Goal: Transaction & Acquisition: Book appointment/travel/reservation

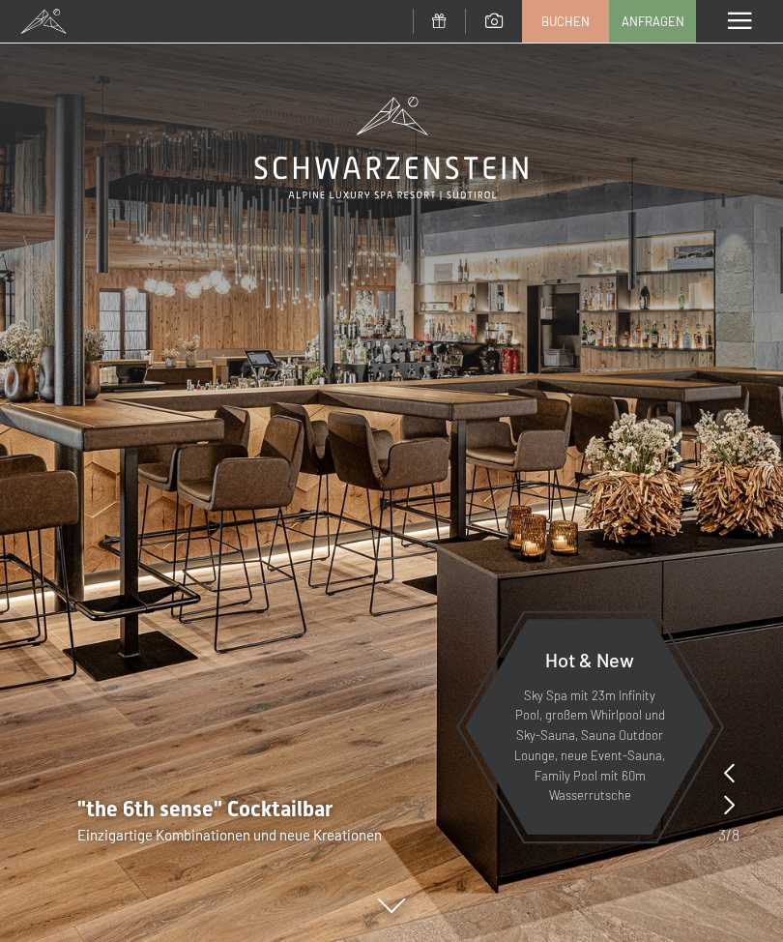
click at [749, 38] on div "Menü" at bounding box center [739, 21] width 87 height 43
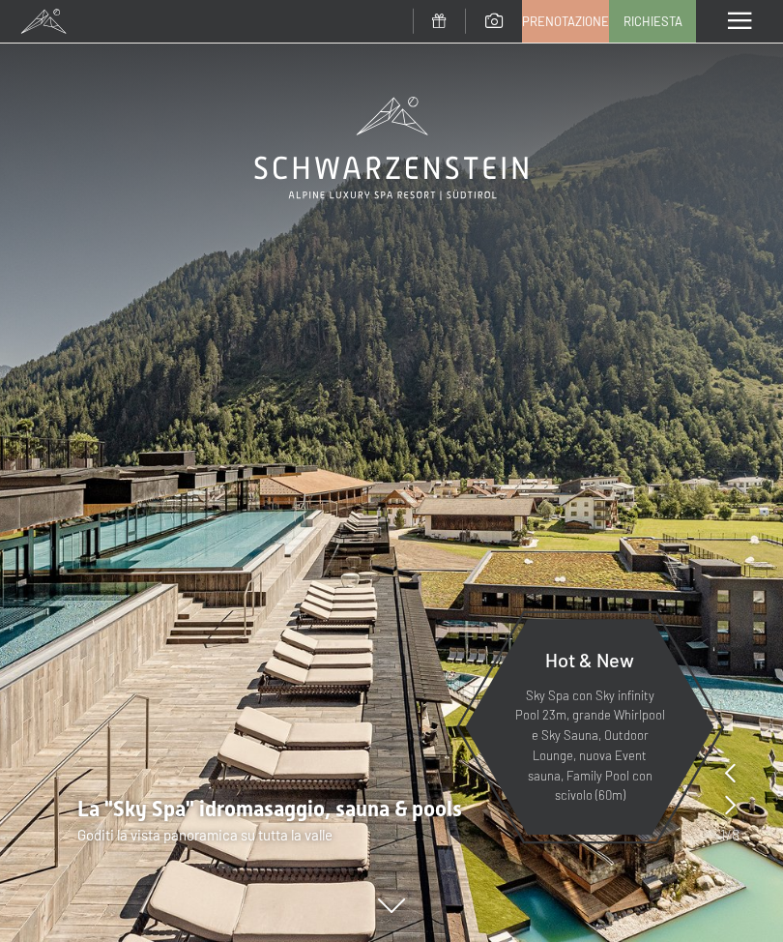
click at [739, 23] on span at bounding box center [739, 21] width 23 height 17
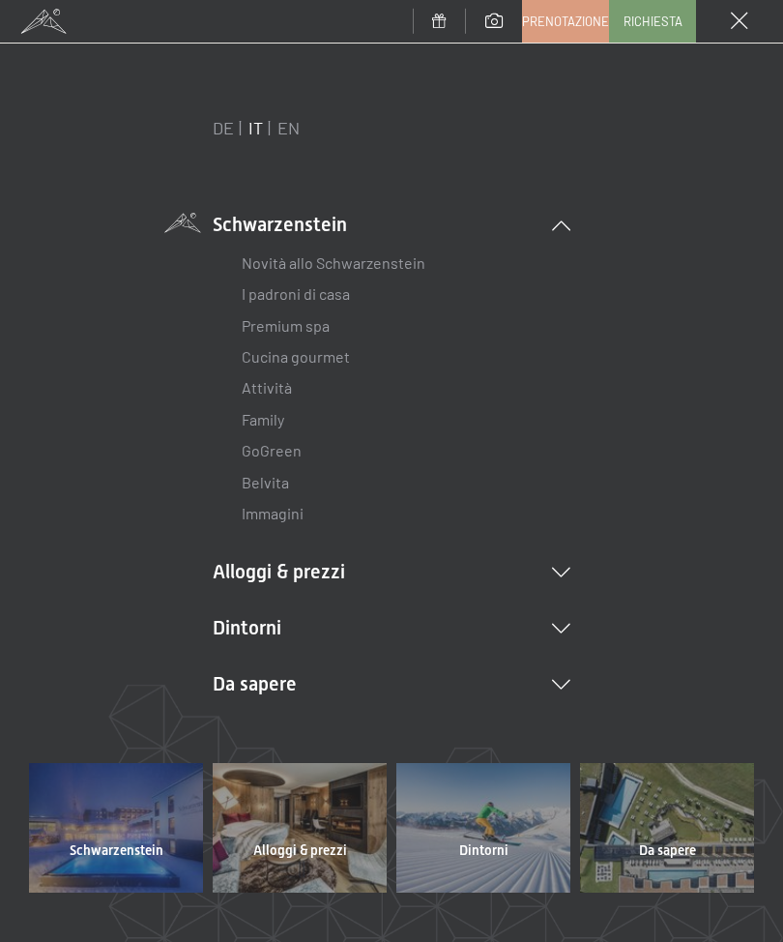
click at [558, 569] on icon at bounding box center [561, 573] width 18 height 10
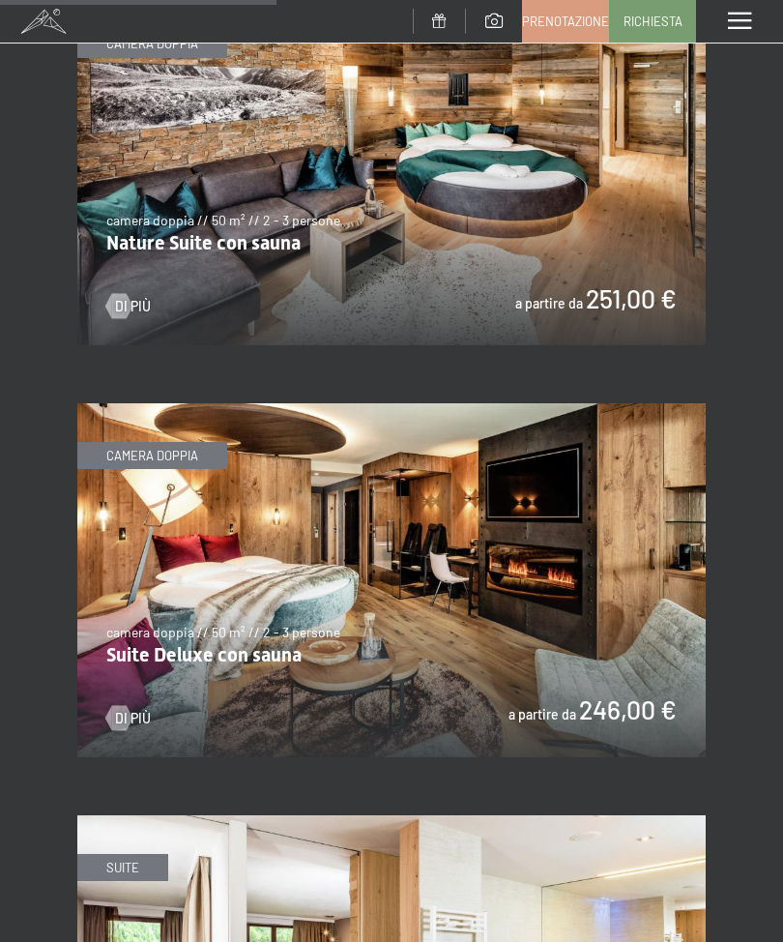
scroll to position [2681, 0]
click at [742, 32] on div "Menu" at bounding box center [739, 21] width 87 height 43
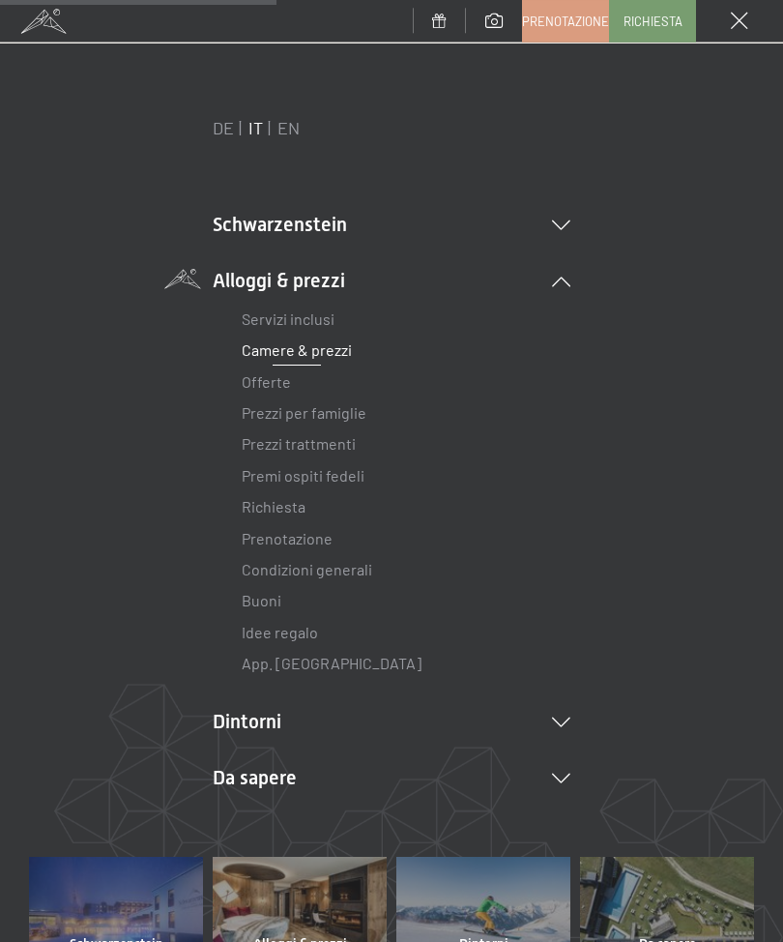
scroll to position [2682, 0]
click at [272, 532] on link "Prenotazione" at bounding box center [287, 538] width 91 height 18
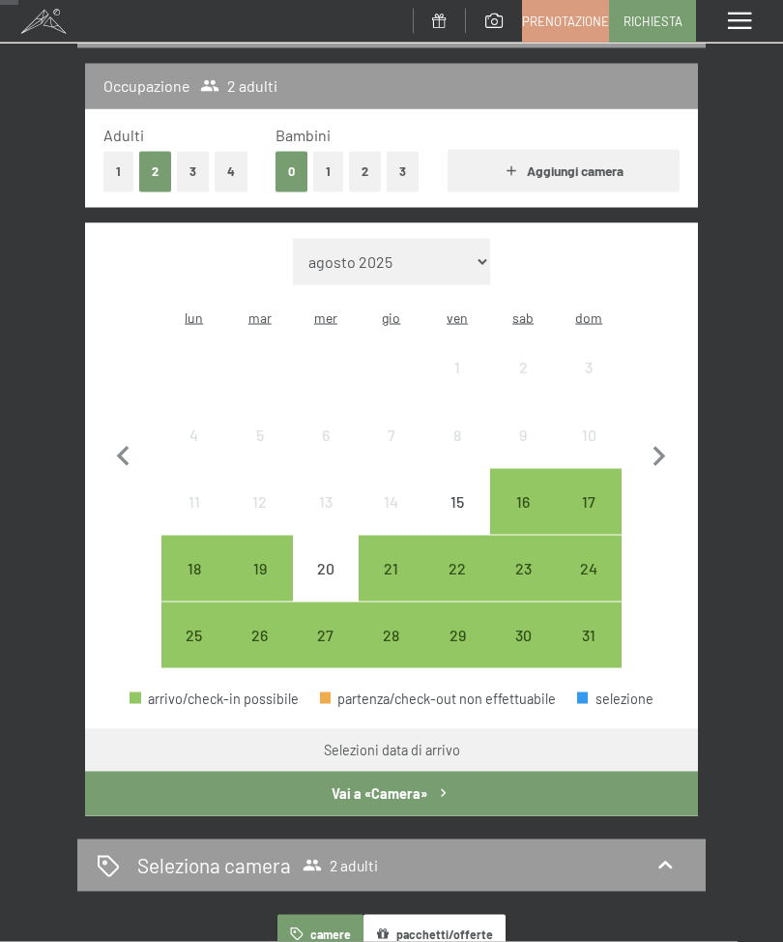
scroll to position [243, 0]
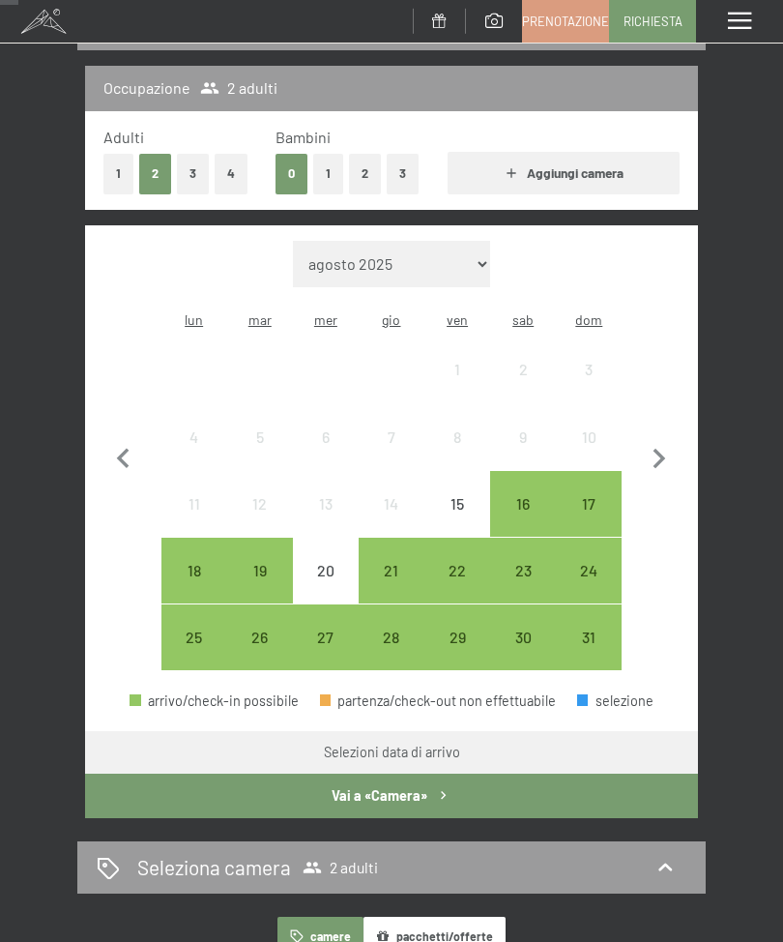
click at [660, 451] on icon "button" at bounding box center [660, 459] width 13 height 20
select select "2025-09-01"
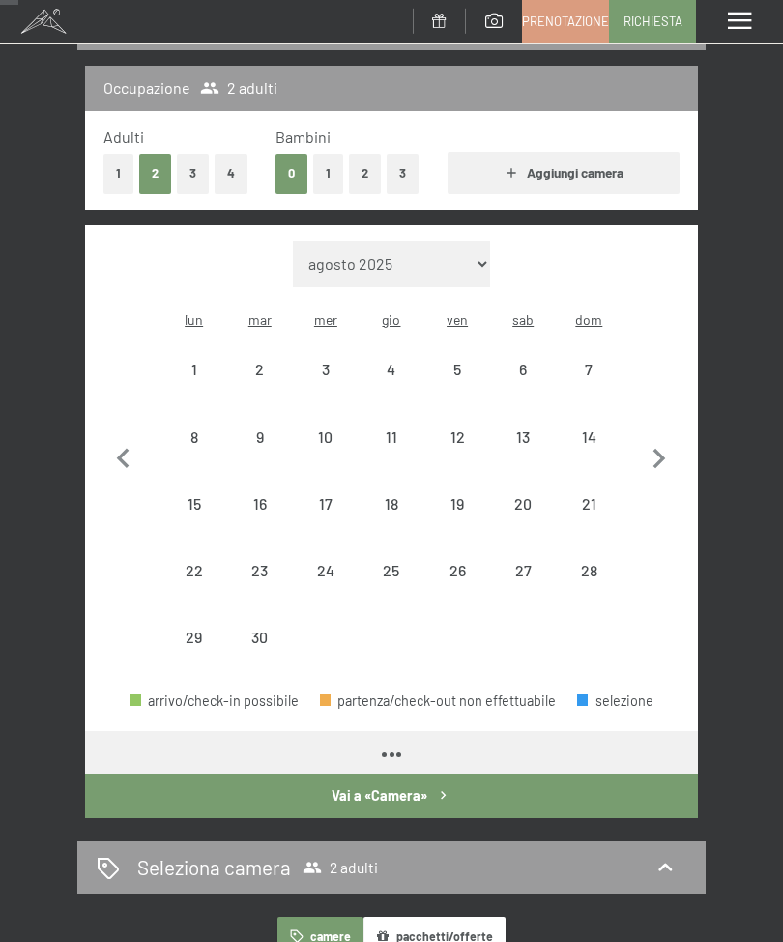
select select "2025-09-01"
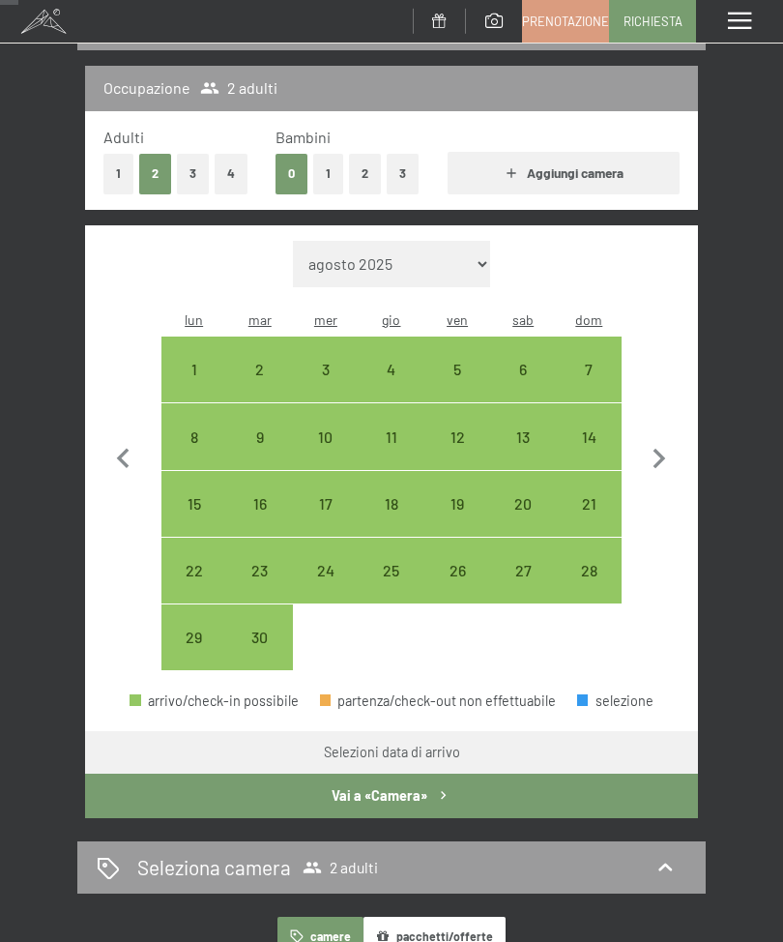
click at [662, 451] on icon "button" at bounding box center [659, 459] width 41 height 41
select select "2025-10-01"
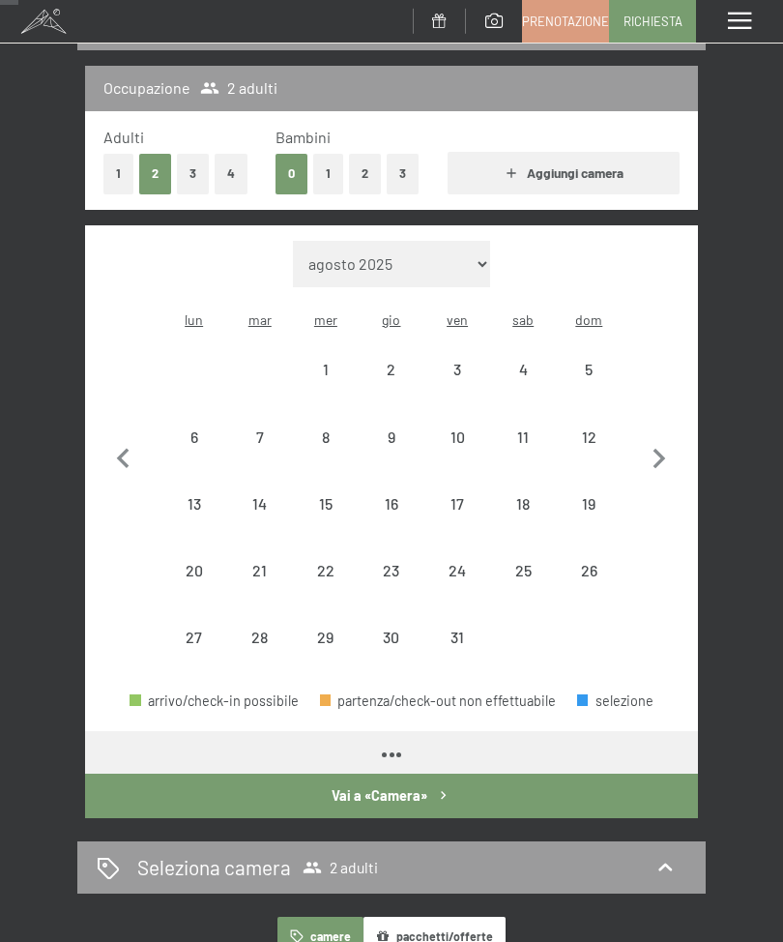
select select "2025-10-01"
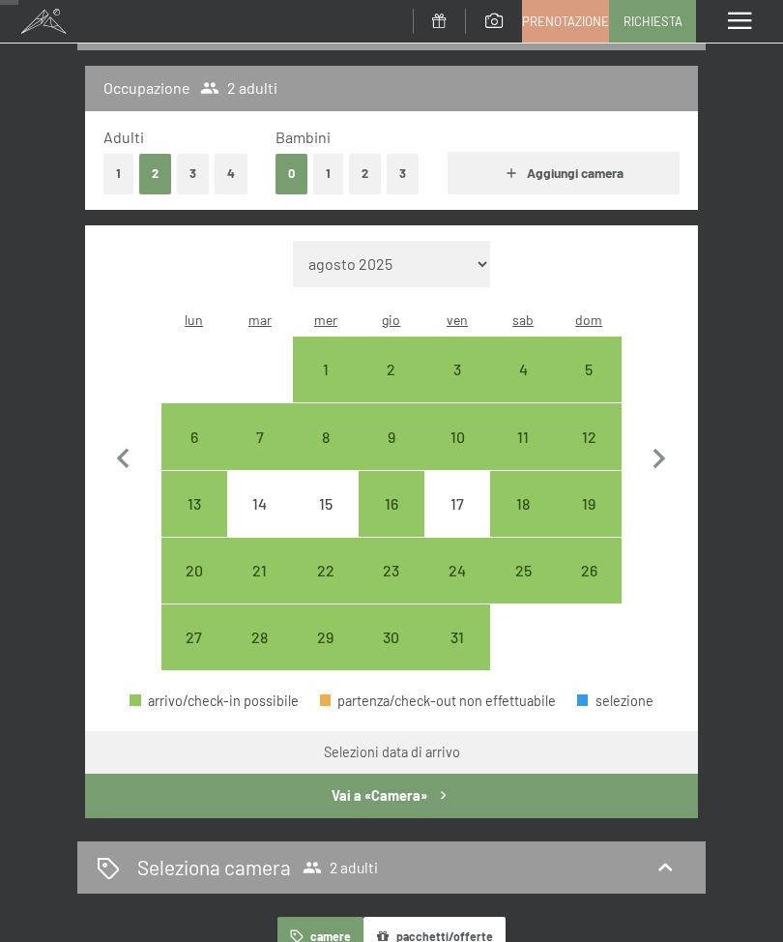
click at [661, 453] on icon "button" at bounding box center [659, 459] width 41 height 41
select select "2025-11-01"
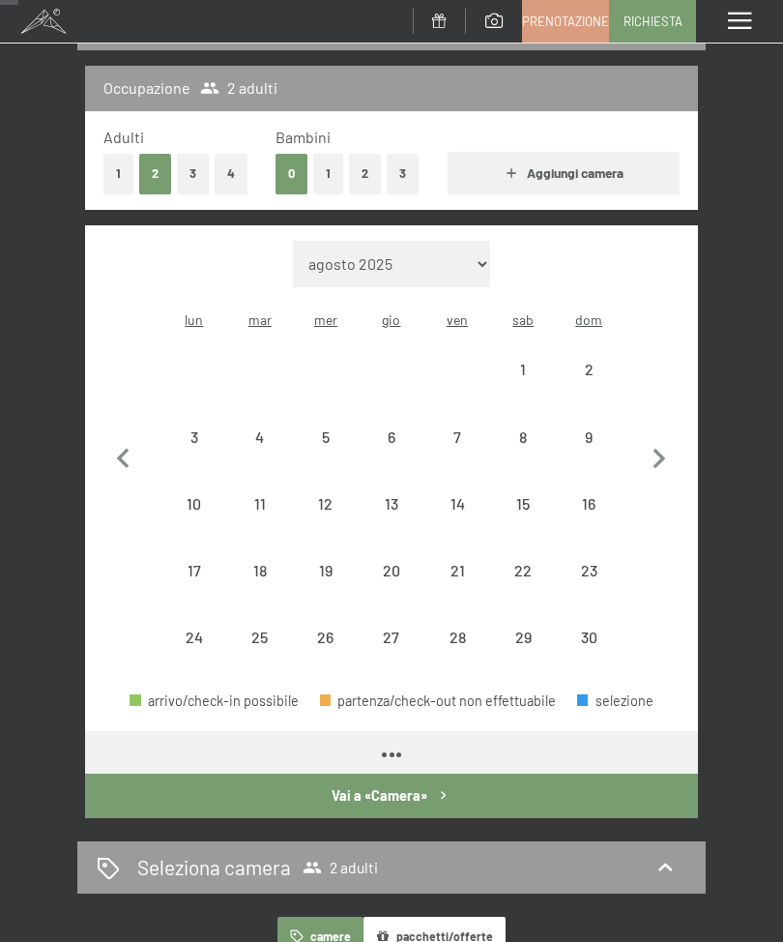
select select "2025-11-01"
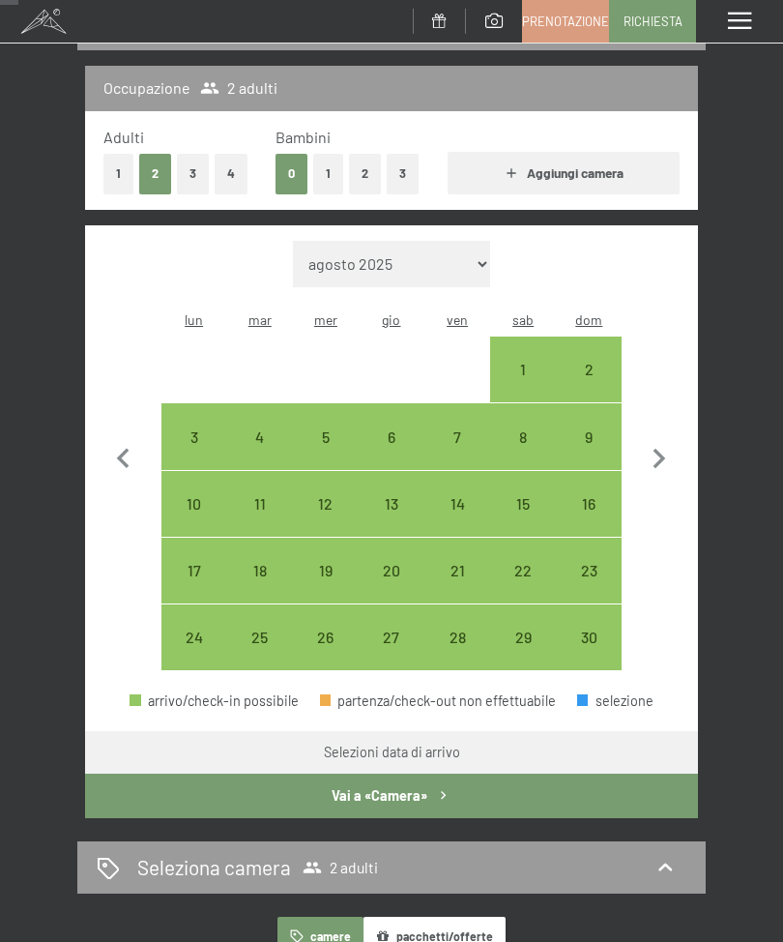
click at [662, 457] on icon "button" at bounding box center [659, 459] width 41 height 41
select select "2025-12-01"
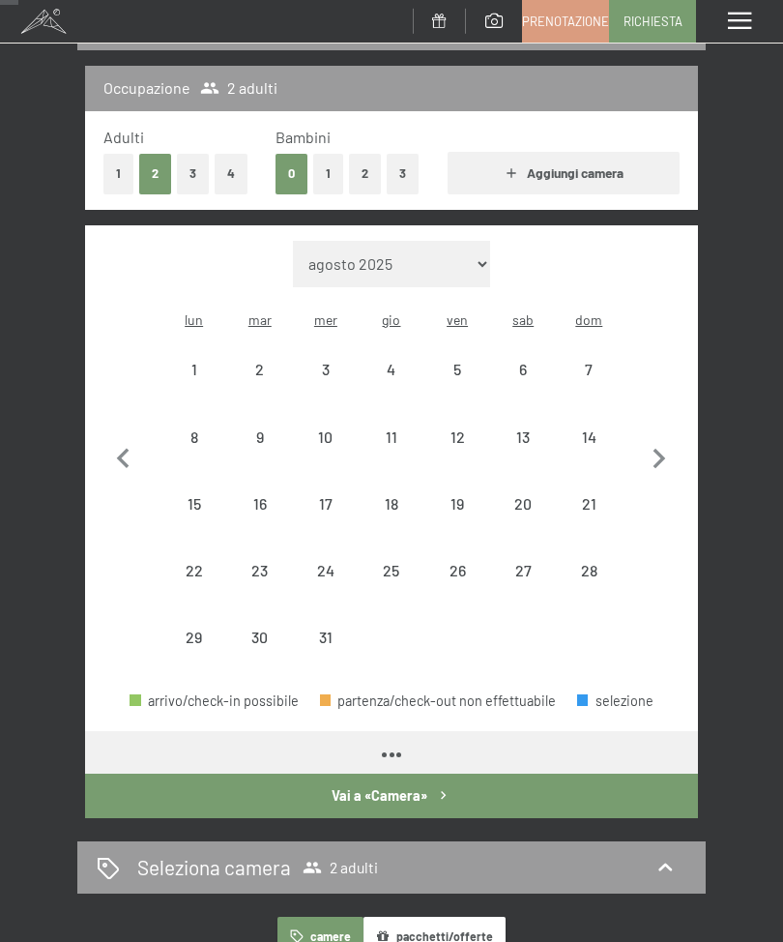
select select "2025-12-01"
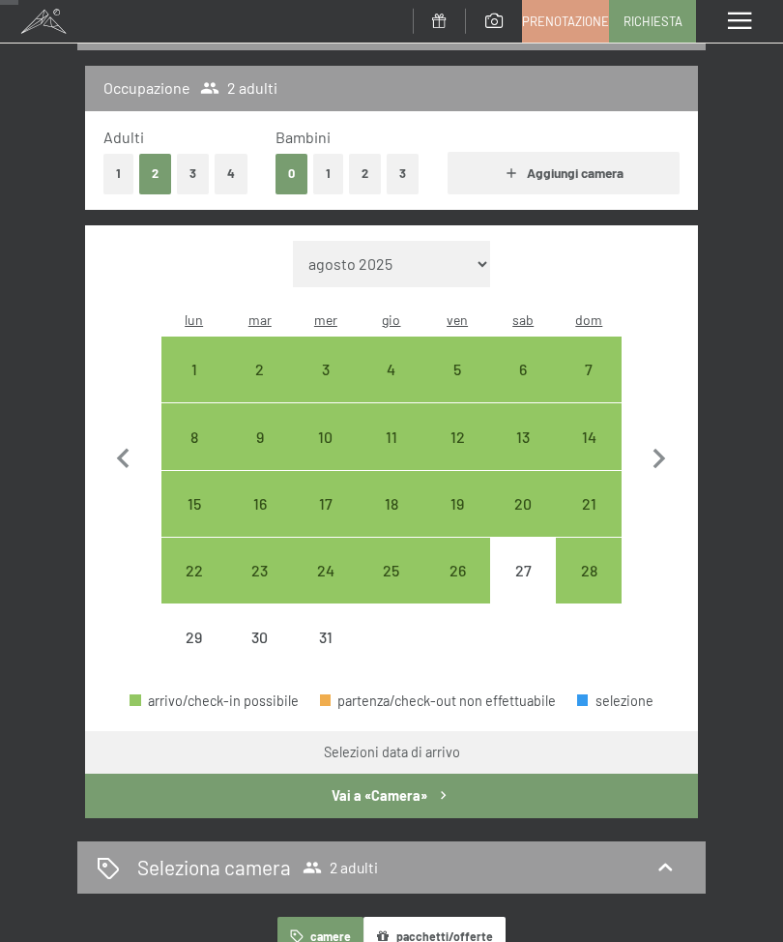
click at [669, 451] on icon "button" at bounding box center [659, 459] width 41 height 41
select select "2026-01-01"
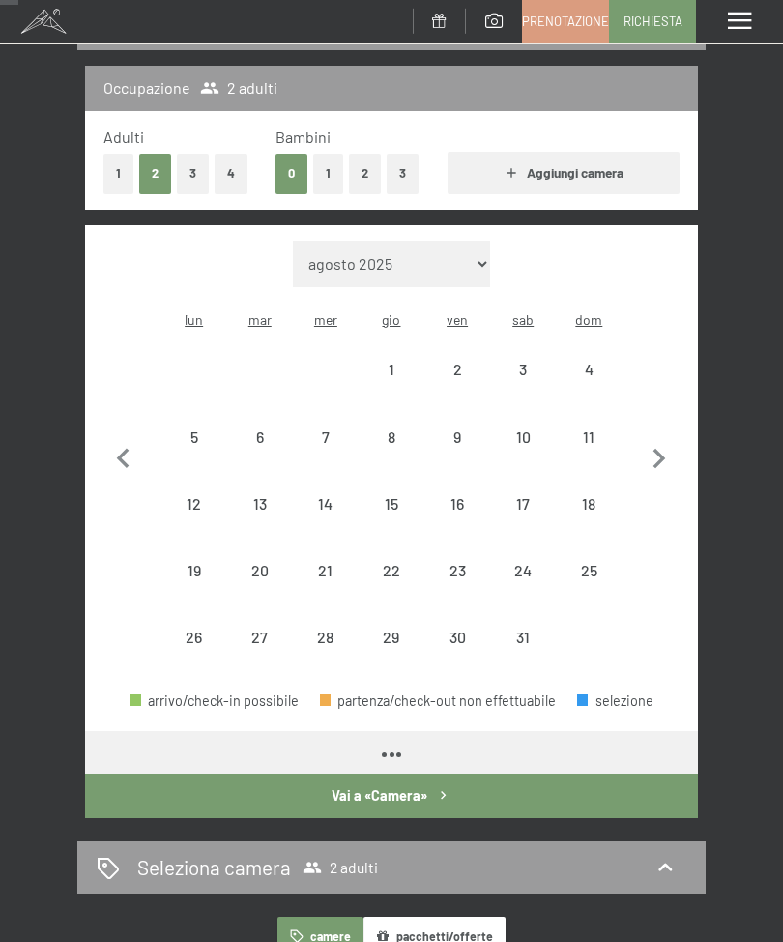
select select "2026-01-01"
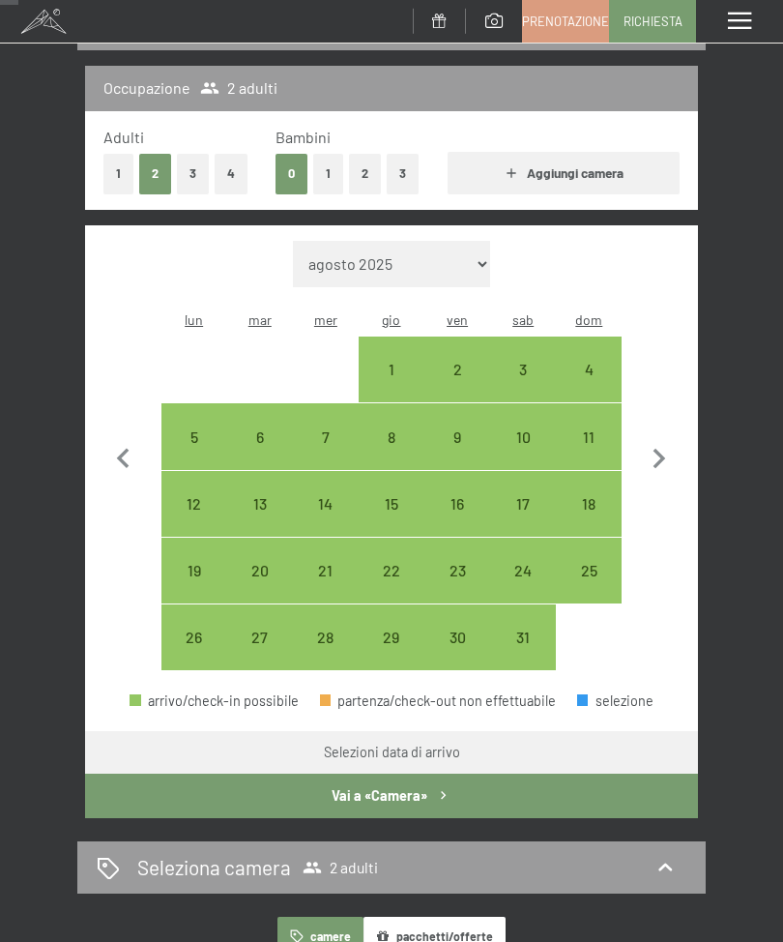
click at [661, 457] on icon "button" at bounding box center [659, 459] width 41 height 41
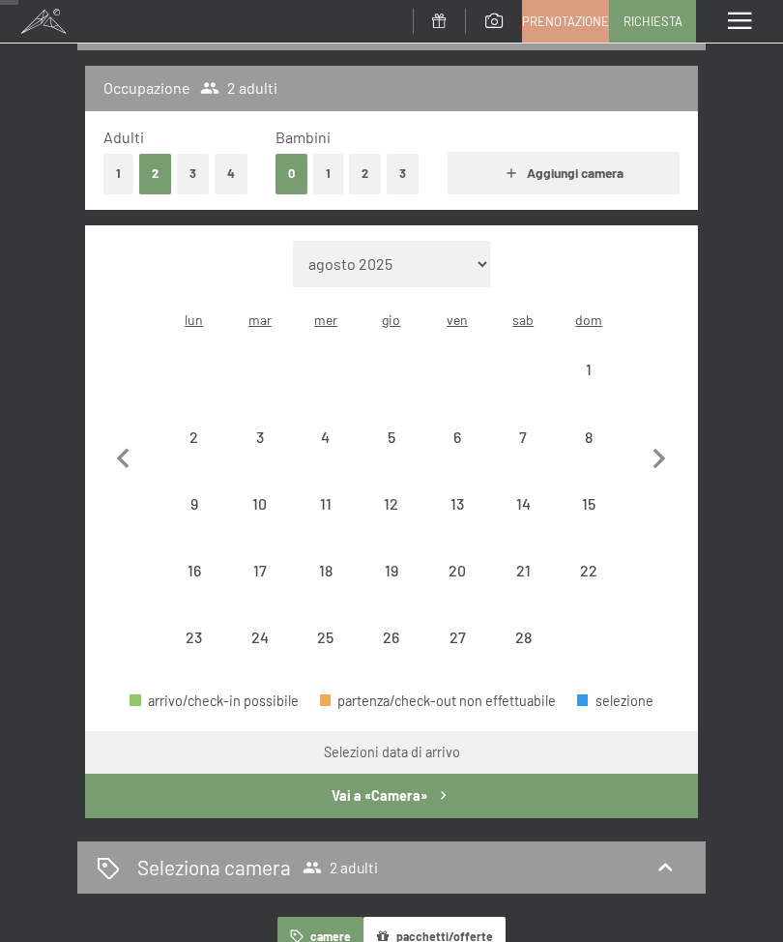
select select "2026-02-01"
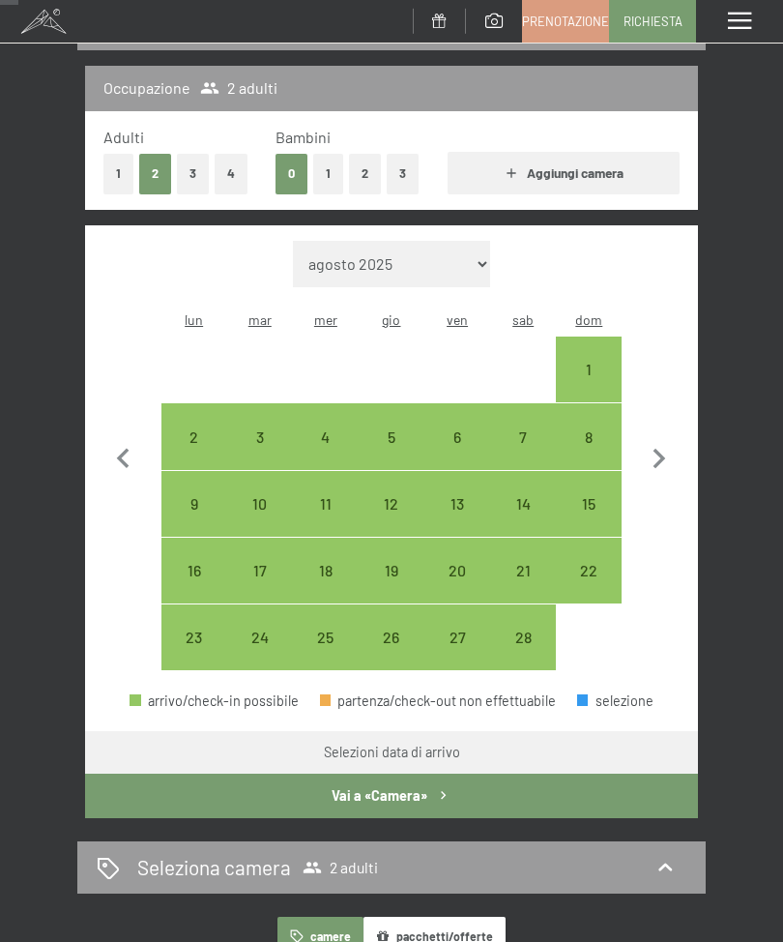
click at [673, 450] on icon "button" at bounding box center [659, 459] width 41 height 41
select select "2026-03-01"
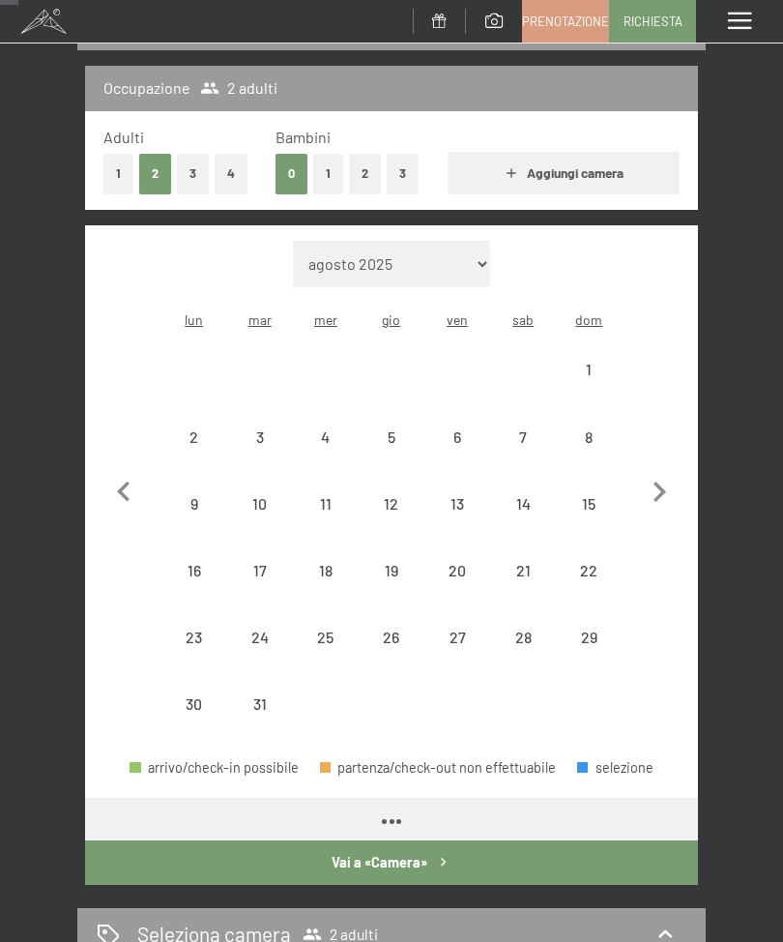
select select "2026-03-01"
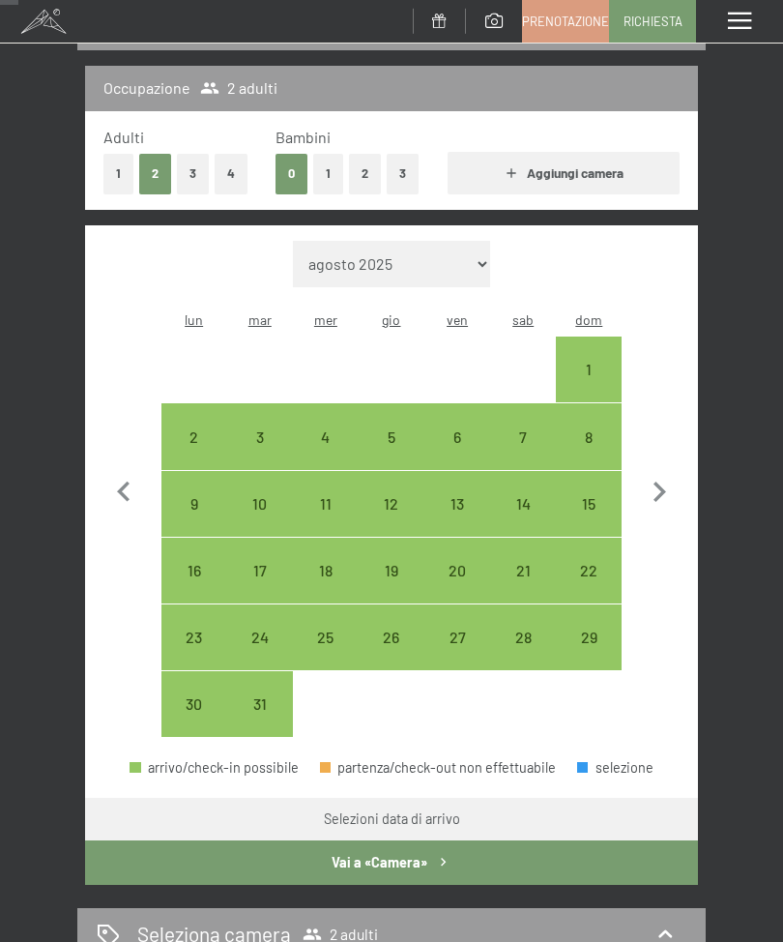
click at [665, 472] on icon "button" at bounding box center [659, 492] width 41 height 41
select select "2026-04-01"
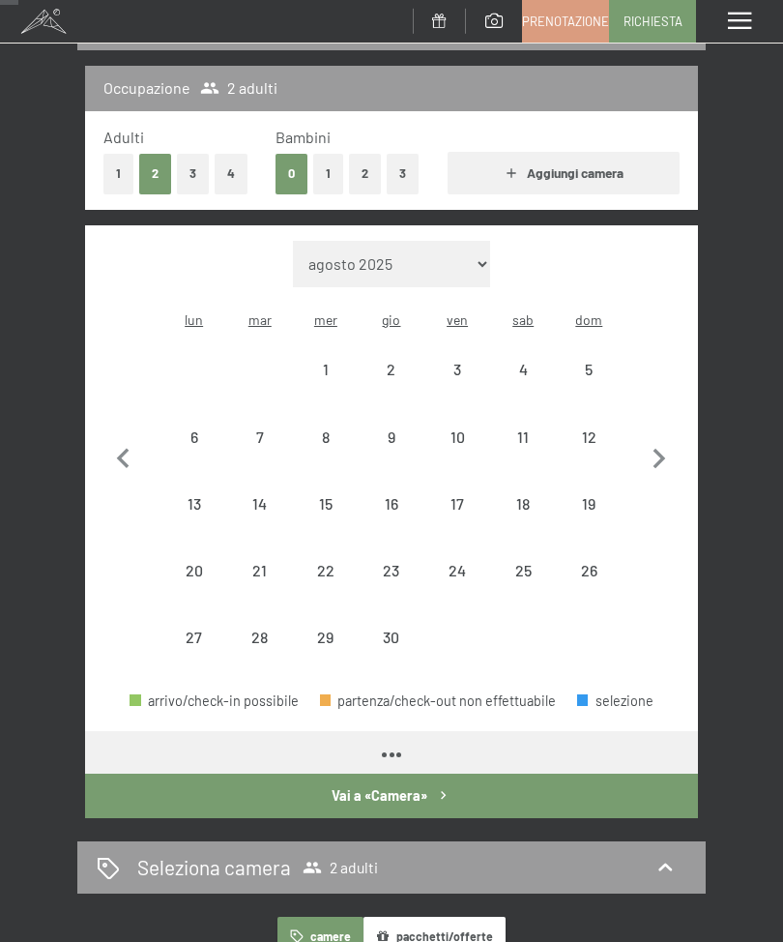
select select "2026-04-01"
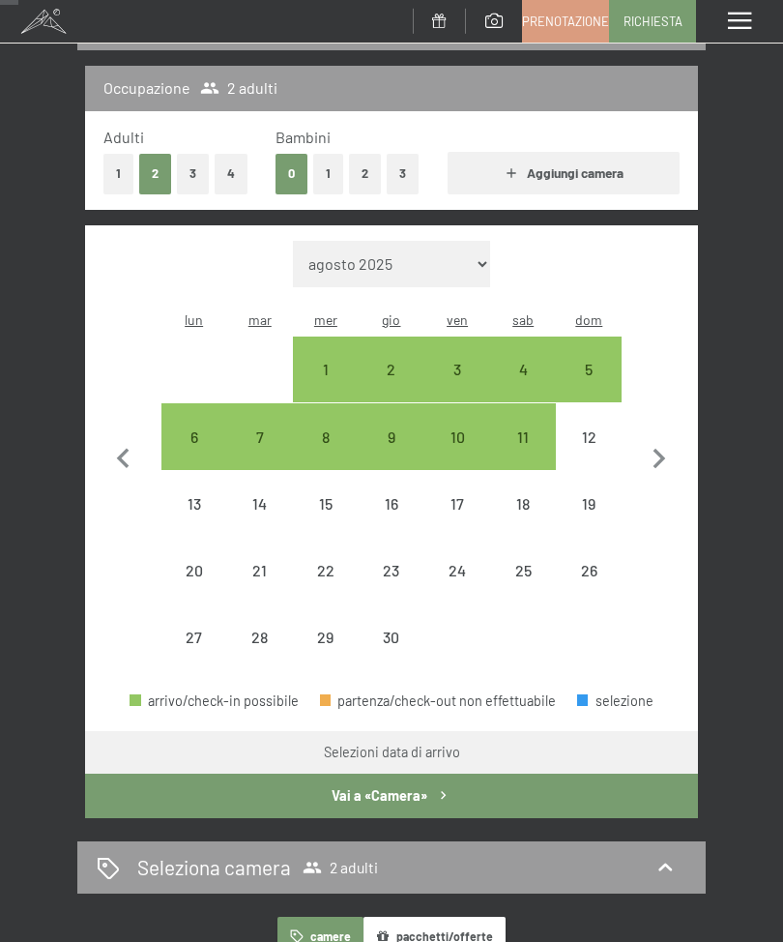
click at [662, 460] on icon "button" at bounding box center [659, 459] width 41 height 41
select select "2026-05-01"
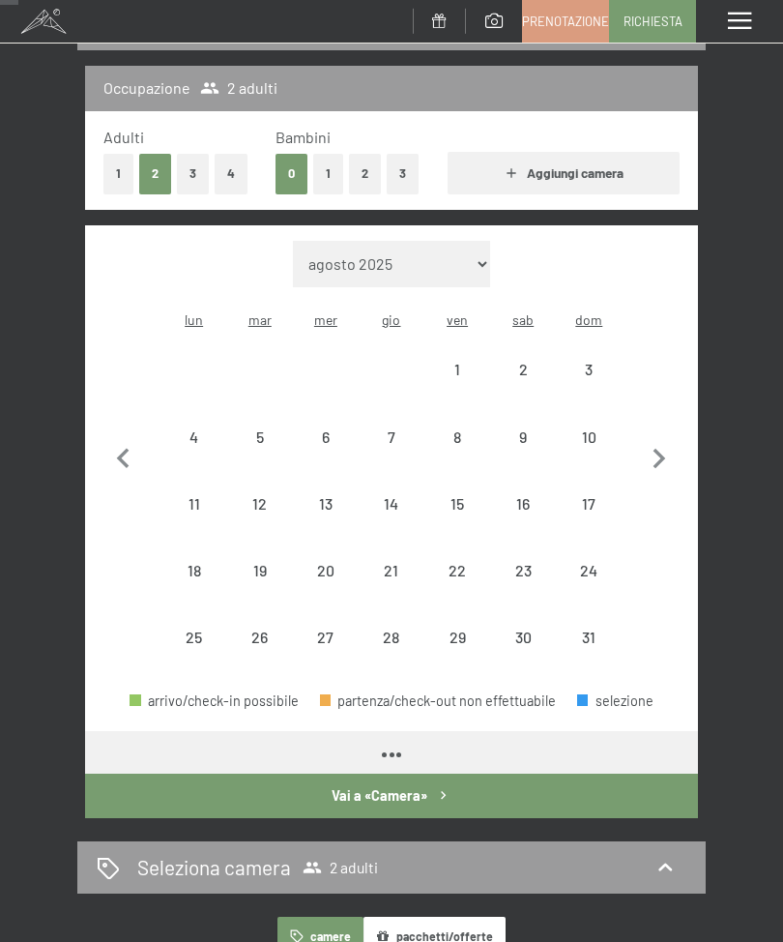
select select "2026-05-01"
click at [664, 460] on icon "button" at bounding box center [659, 459] width 41 height 41
select select "2026-06-01"
click at [664, 453] on icon "button" at bounding box center [659, 459] width 41 height 41
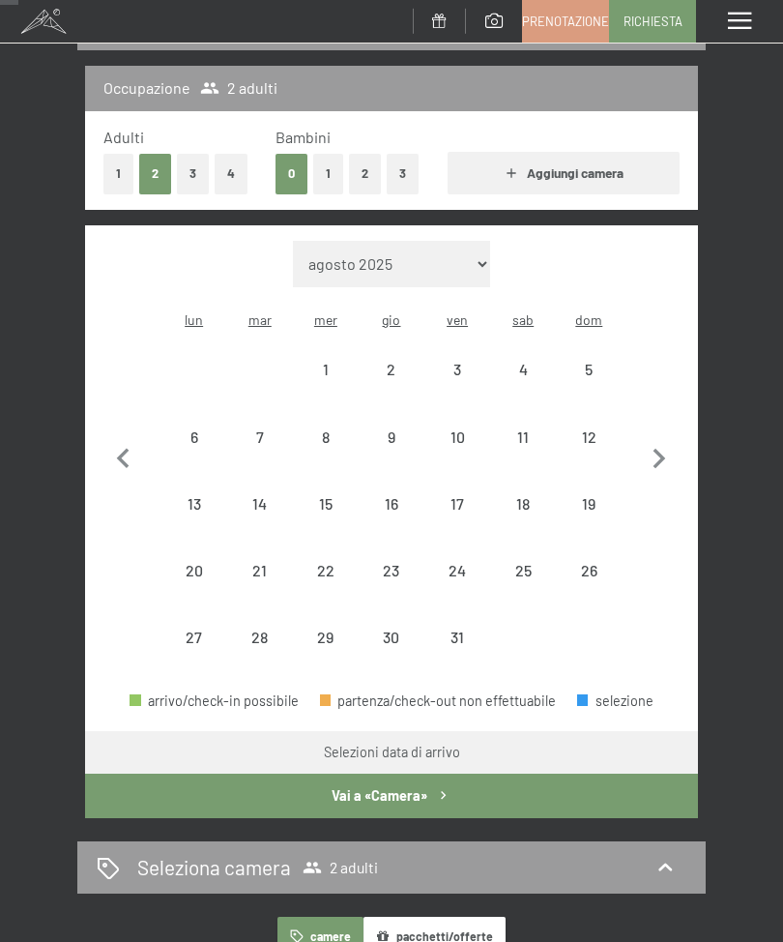
select select "2026-07-01"
click at [543, 362] on div "4" at bounding box center [523, 393] width 62 height 62
select select "2026-07-01"
click at [539, 496] on div "18" at bounding box center [523, 527] width 62 height 62
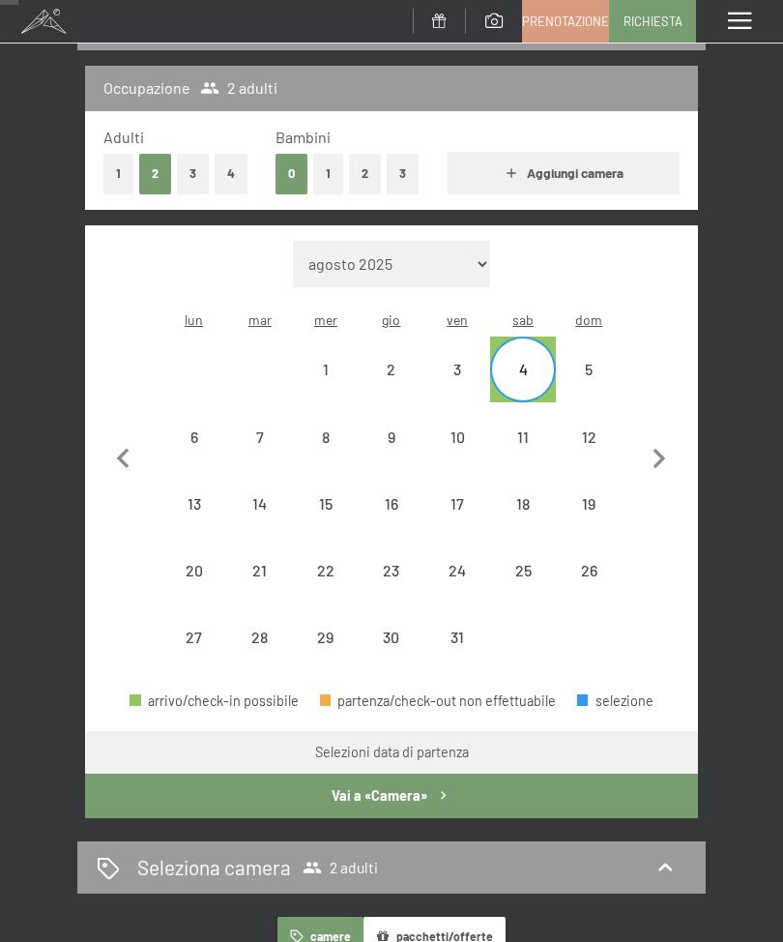
select select "2026-07-01"
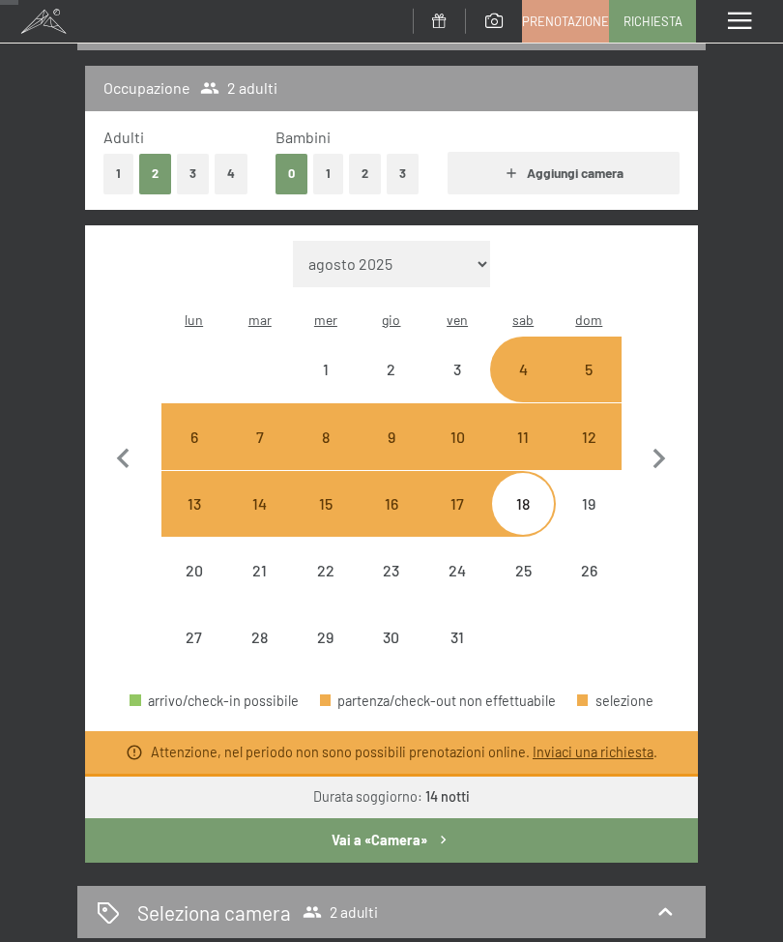
click at [554, 818] on button "Vai a «Camera»" at bounding box center [391, 840] width 613 height 44
select select "2026-07-01"
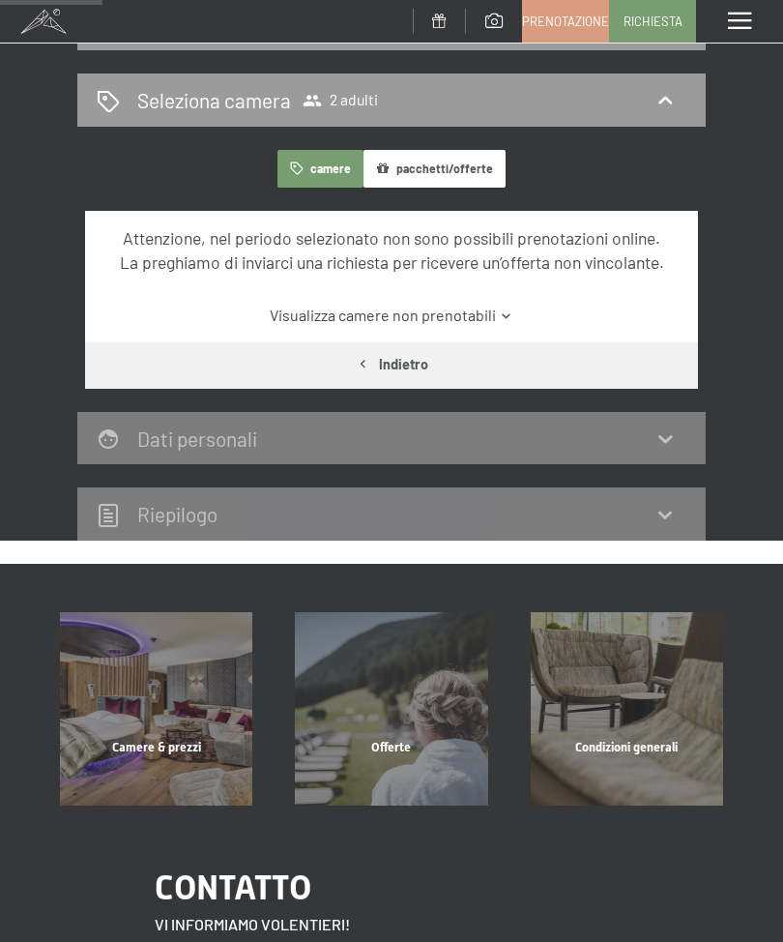
scroll to position [239, 0]
